Goal: Communication & Community: Answer question/provide support

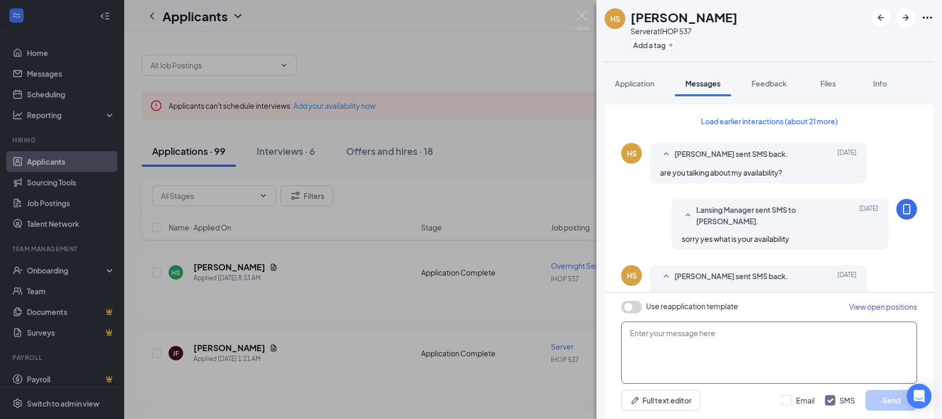
scroll to position [410, 0]
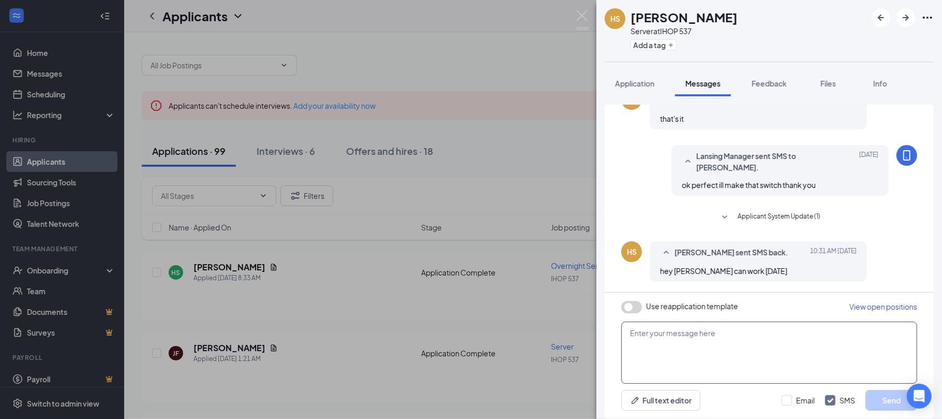
click at [668, 341] on textarea at bounding box center [769, 352] width 296 height 62
click at [787, 335] on textarea "Awesome Thank you I really do appreciate youthank you for all you do." at bounding box center [769, 352] width 296 height 62
type textarea "Awesome Thank you I really do appreciate you thank you for all you do."
click at [880, 395] on button "Send" at bounding box center [892, 400] width 52 height 21
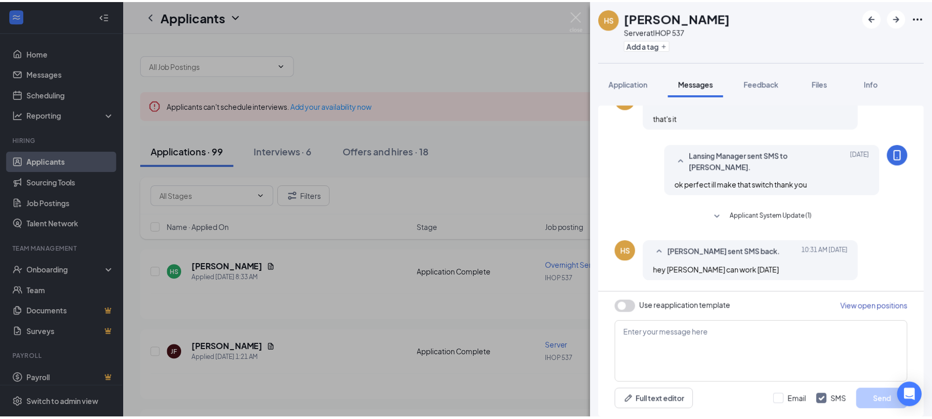
scroll to position [487, 0]
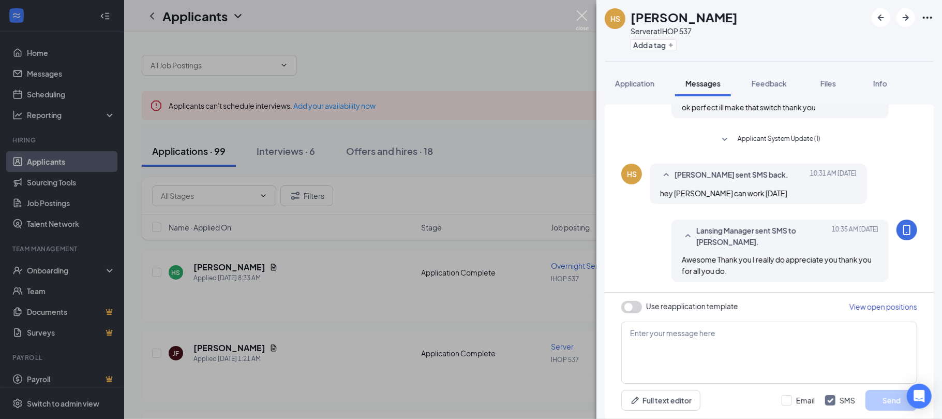
click at [580, 12] on img at bounding box center [582, 20] width 13 height 20
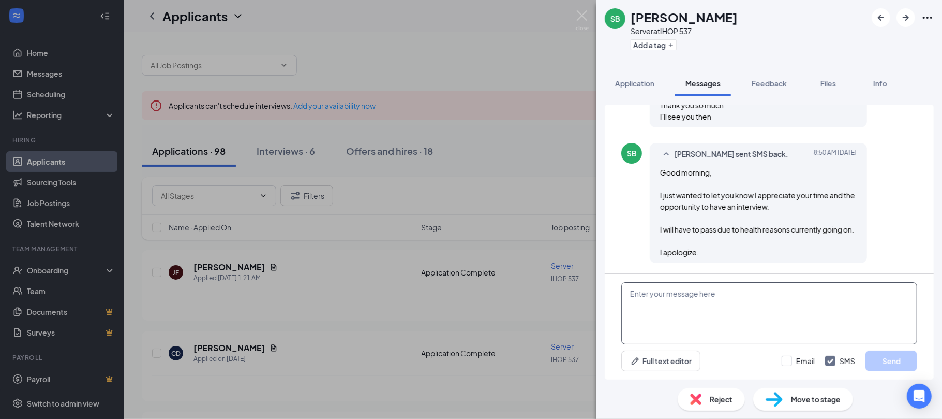
scroll to position [588, 0]
click at [645, 300] on textarea at bounding box center [769, 313] width 296 height 62
click at [643, 299] on textarea "Thank You I h" at bounding box center [769, 313] width 296 height 62
click at [678, 297] on textarea "Thank You I h" at bounding box center [769, 313] width 296 height 62
type textarea "Thank You I hope things get better for you."
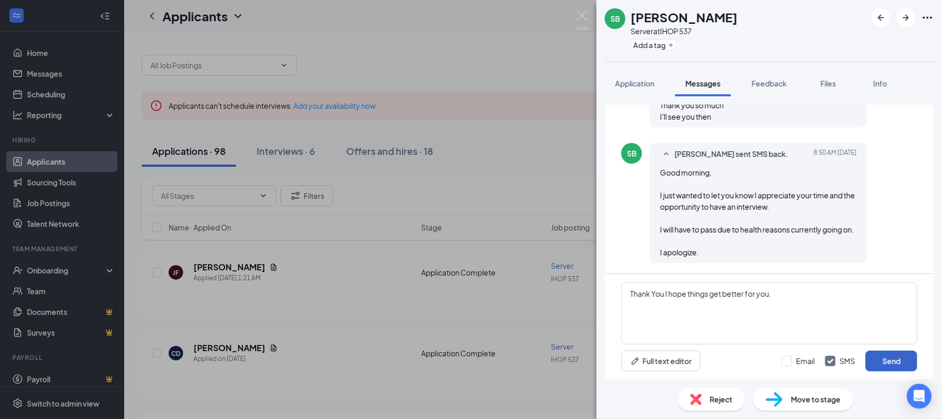
click at [880, 358] on button "Send" at bounding box center [892, 360] width 52 height 21
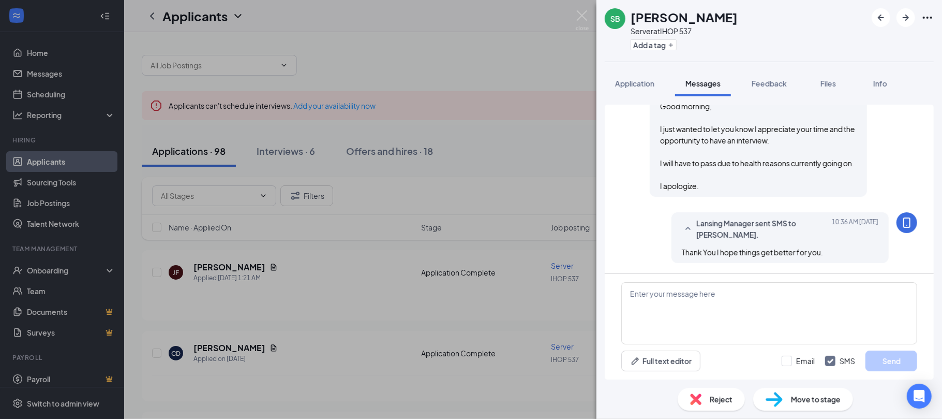
scroll to position [655, 0]
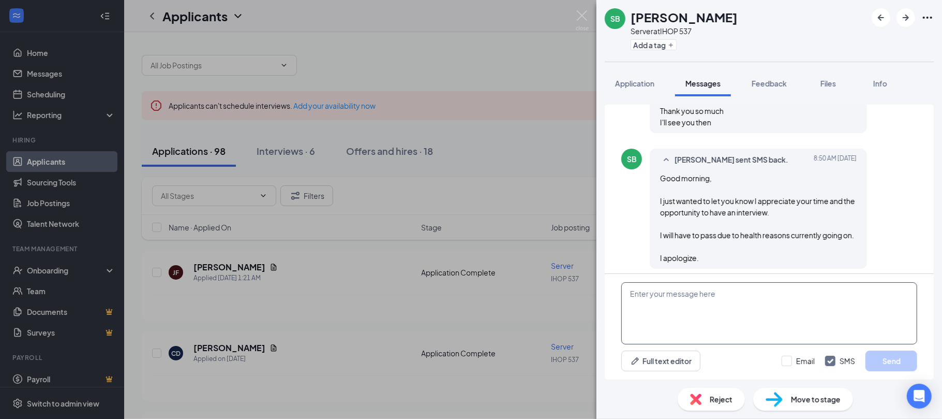
scroll to position [605, 0]
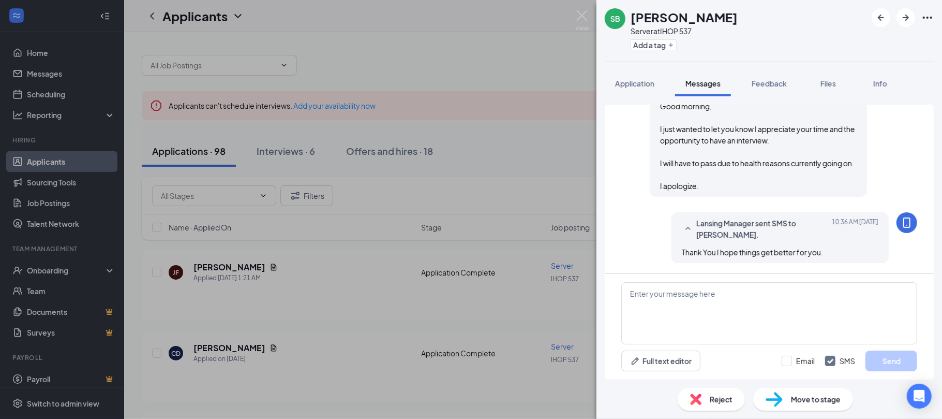
click at [715, 399] on span "Reject" at bounding box center [721, 398] width 23 height 11
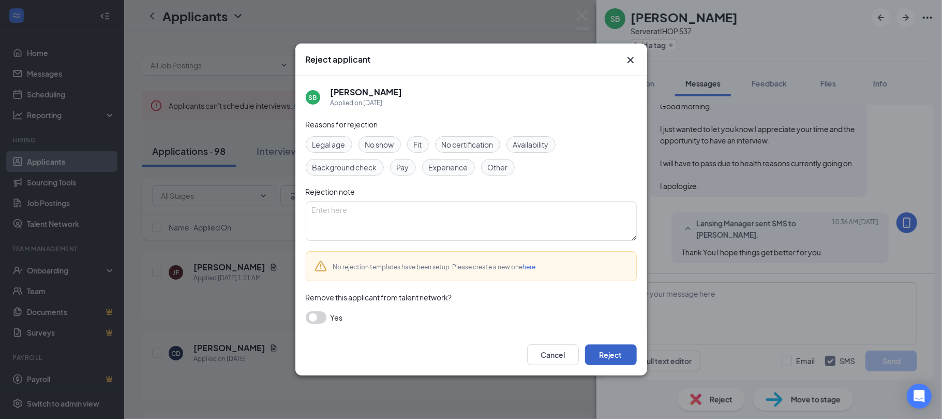
click at [601, 354] on button "Reject" at bounding box center [611, 354] width 52 height 21
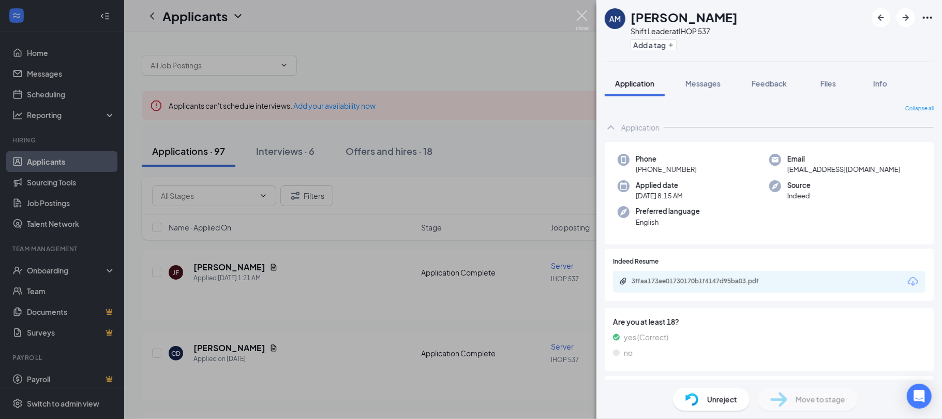
click at [580, 13] on img at bounding box center [582, 20] width 13 height 20
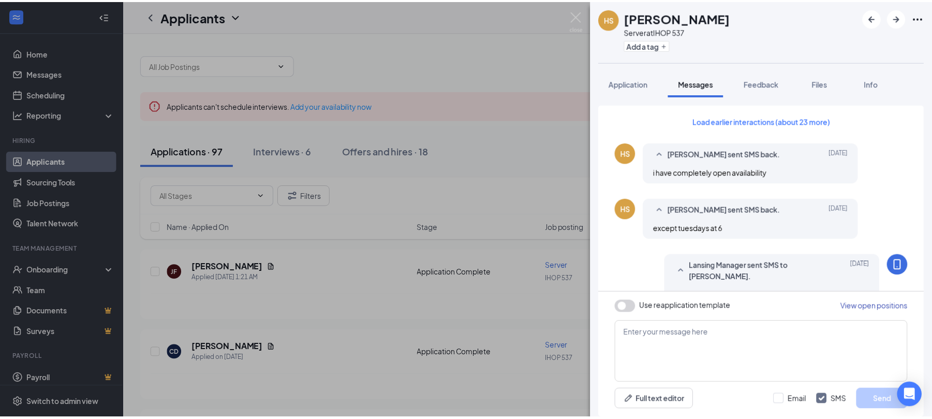
scroll to position [444, 0]
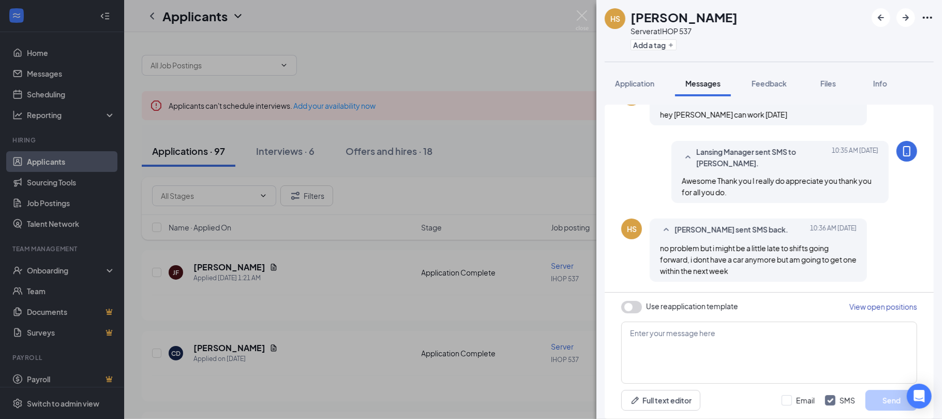
click at [537, 275] on div "HS [PERSON_NAME] Server at IHOP 537 Add a tag Application Messages Feedback Fil…" at bounding box center [471, 209] width 942 height 419
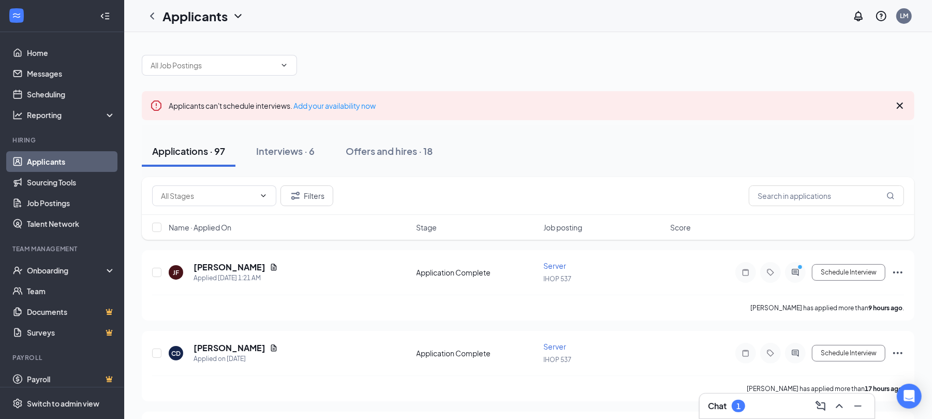
click at [750, 402] on div "Chat 1" at bounding box center [787, 405] width 158 height 17
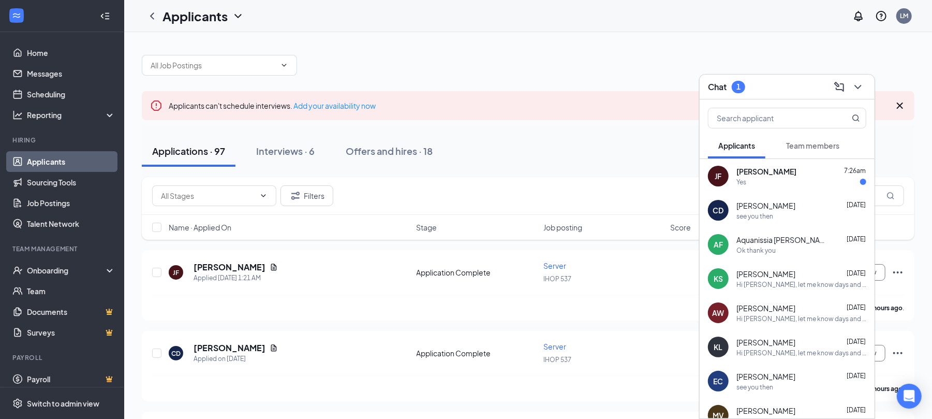
click at [752, 179] on div "Yes" at bounding box center [801, 181] width 130 height 9
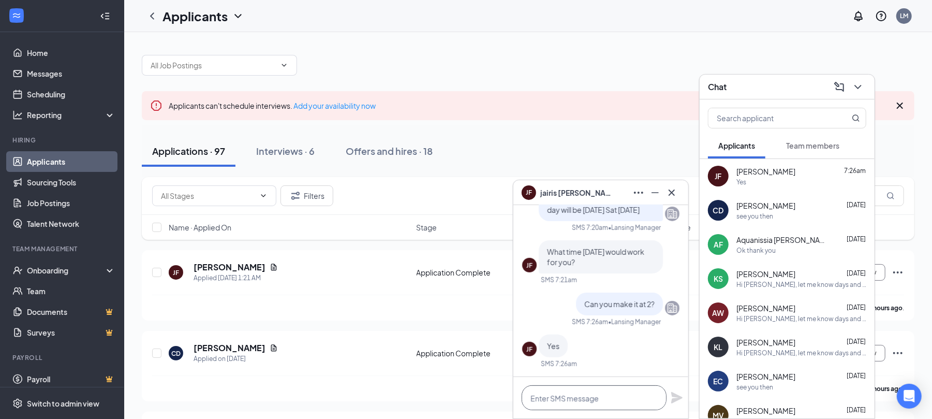
click at [557, 396] on textarea at bounding box center [594, 397] width 145 height 25
type textarea "see you then"
click at [679, 397] on icon "Plane" at bounding box center [676, 397] width 11 height 11
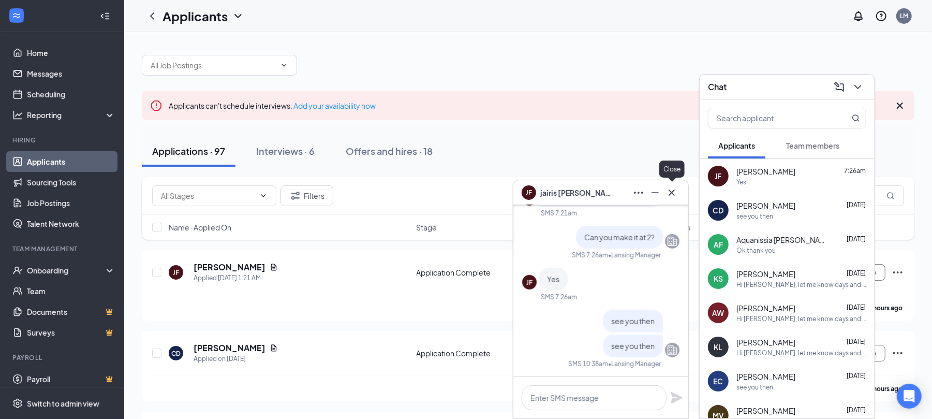
click at [670, 191] on icon "Cross" at bounding box center [672, 192] width 6 height 6
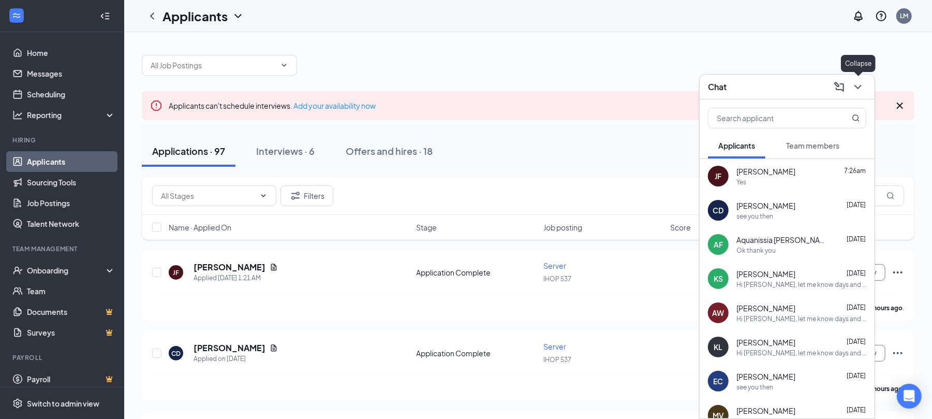
click at [859, 83] on icon "ChevronDown" at bounding box center [858, 87] width 12 height 12
